Goal: Book appointment/travel/reservation

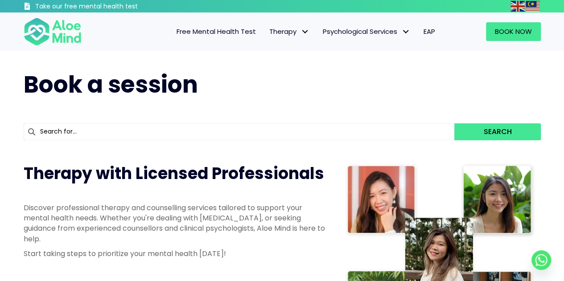
click at [206, 206] on p "Discover professional therapy and counselling services tailored to support your…" at bounding box center [175, 223] width 303 height 41
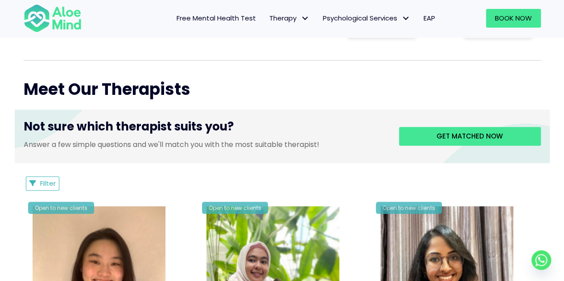
scroll to position [312, 0]
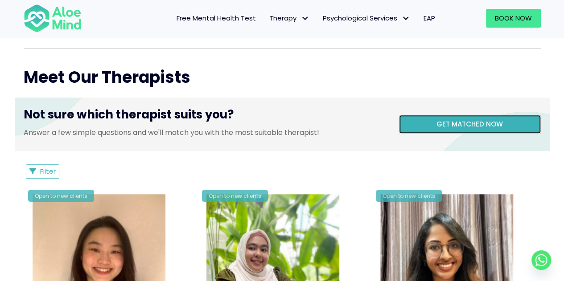
click at [467, 123] on span "Get matched now" at bounding box center [469, 123] width 66 height 9
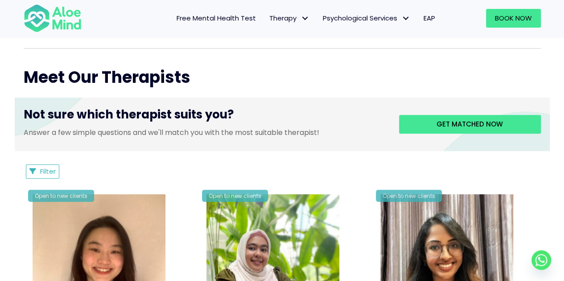
click at [233, 20] on span "Free Mental Health Test" at bounding box center [215, 17] width 79 height 9
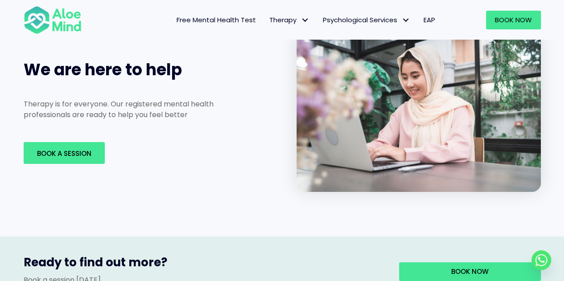
scroll to position [1381, 0]
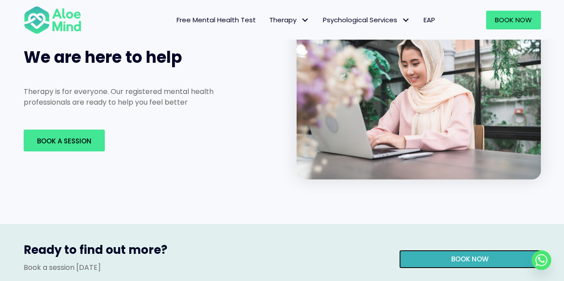
click at [461, 254] on span "Book now" at bounding box center [469, 258] width 37 height 9
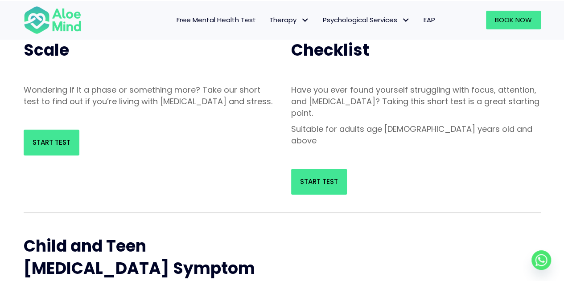
scroll to position [0, 0]
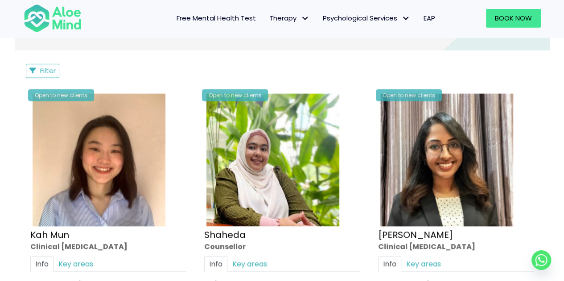
scroll to position [401, 0]
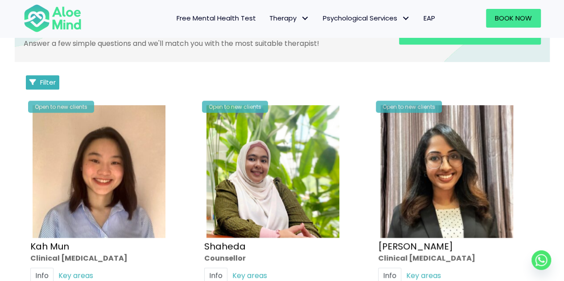
click at [53, 82] on span "Filter" at bounding box center [48, 82] width 16 height 9
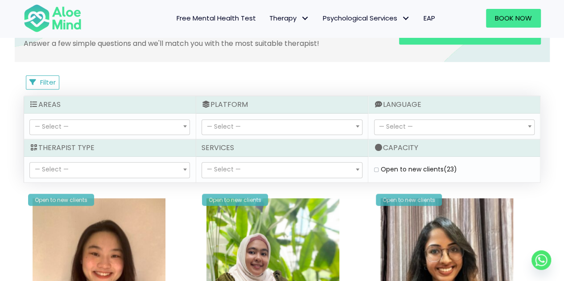
click at [105, 169] on span "— Select —" at bounding box center [110, 170] width 160 height 15
